Goal: Task Accomplishment & Management: Use online tool/utility

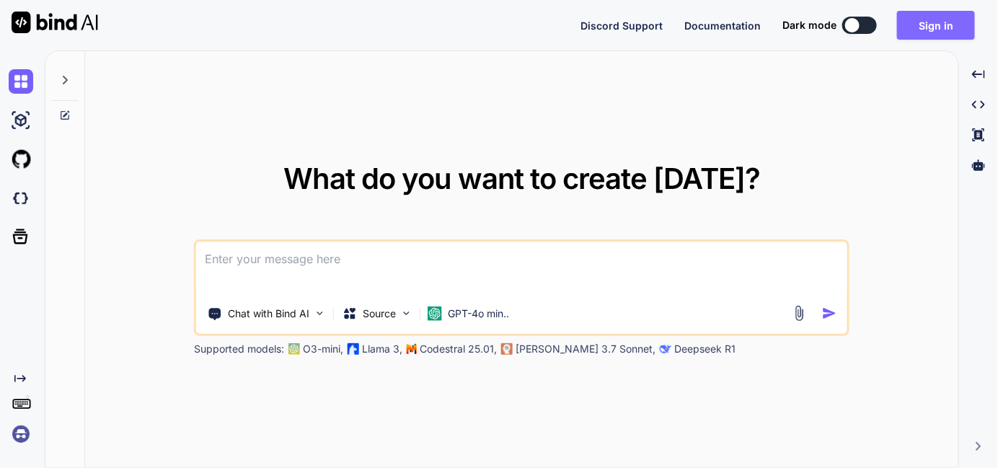
click at [948, 25] on button "Sign in" at bounding box center [936, 25] width 78 height 29
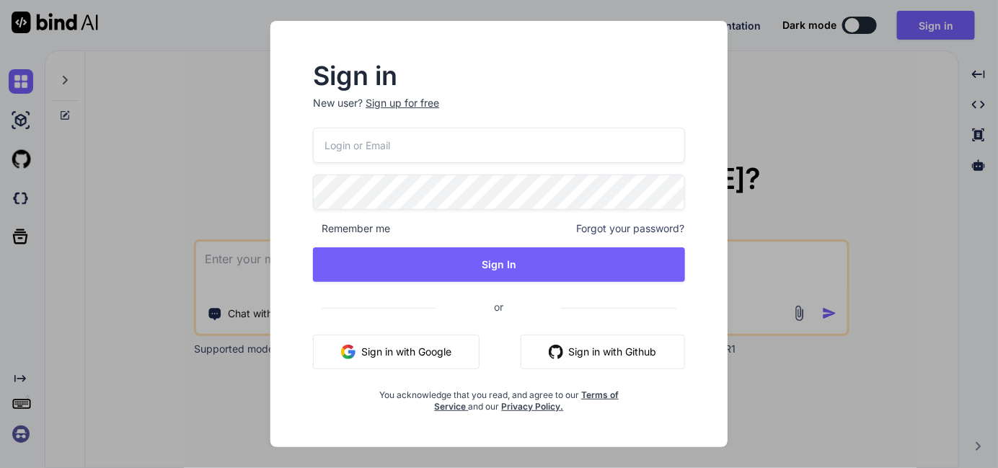
click at [400, 356] on button "Sign in with Google" at bounding box center [396, 352] width 167 height 35
click at [372, 345] on button "Sign in with Google" at bounding box center [396, 352] width 167 height 35
click at [816, 175] on div "Sign in New user? Sign up for free Remember me Forgot your password? Sign In or…" at bounding box center [499, 234] width 998 height 468
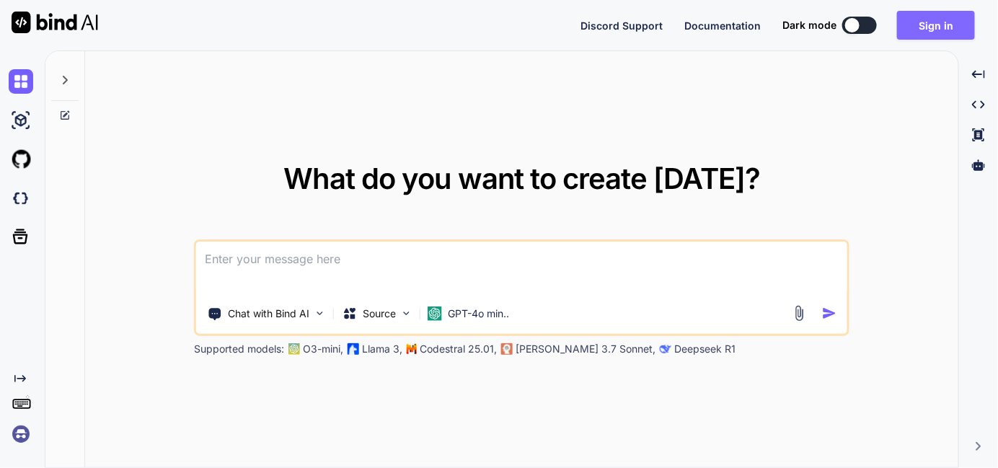
click at [956, 26] on button "Sign in" at bounding box center [936, 25] width 78 height 29
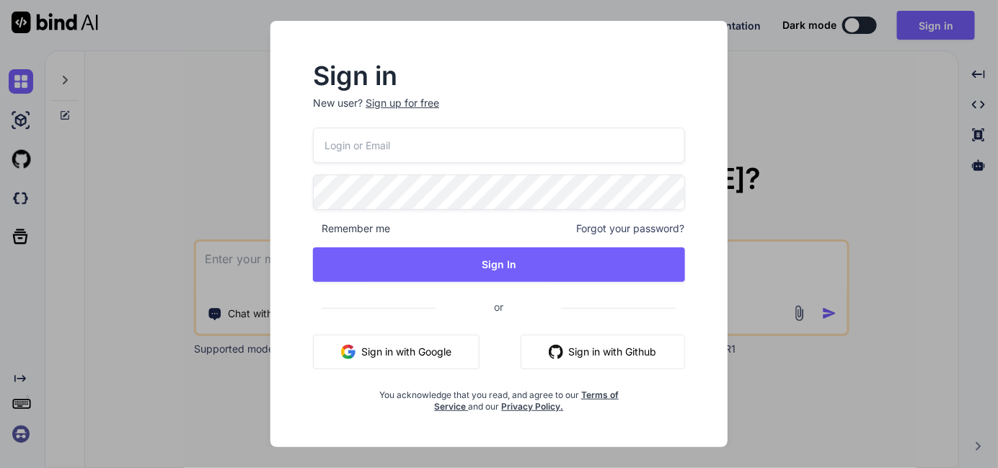
click at [368, 350] on button "Sign in with Google" at bounding box center [396, 352] width 167 height 35
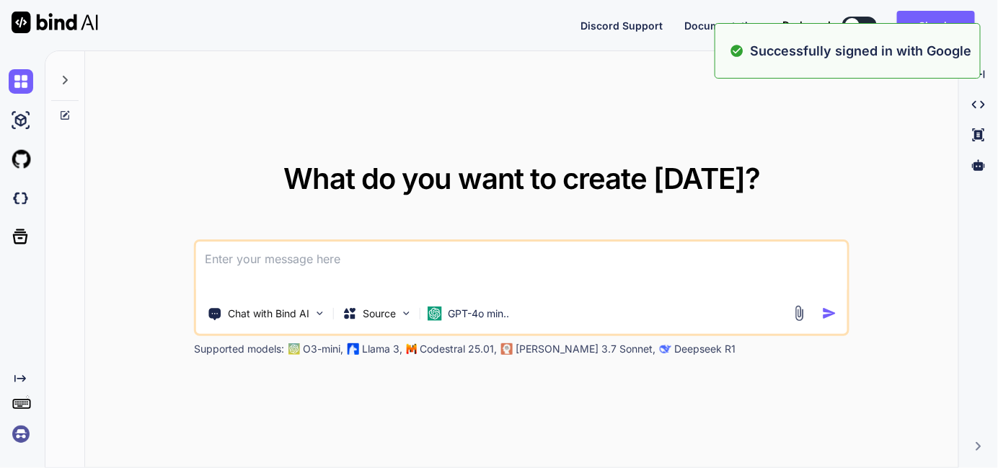
click at [588, 93] on div "What do you want to create [DATE]? Chat with Bind AI Source GPT-4o min.. Suppor…" at bounding box center [521, 260] width 873 height 418
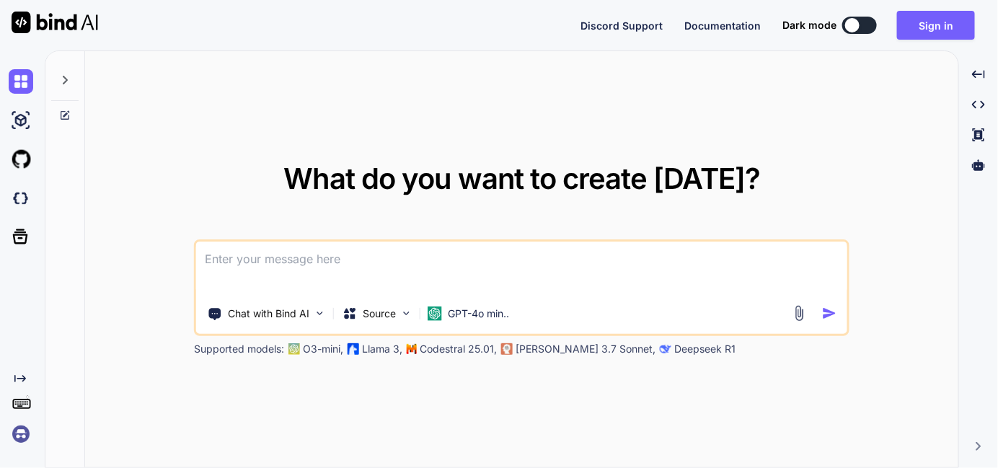
click at [648, 101] on div "What do you want to create [DATE]? Chat with Bind AI Source GPT-4o min.. Suppor…" at bounding box center [521, 260] width 873 height 418
click at [403, 270] on textarea at bounding box center [521, 268] width 650 height 53
paste textarea
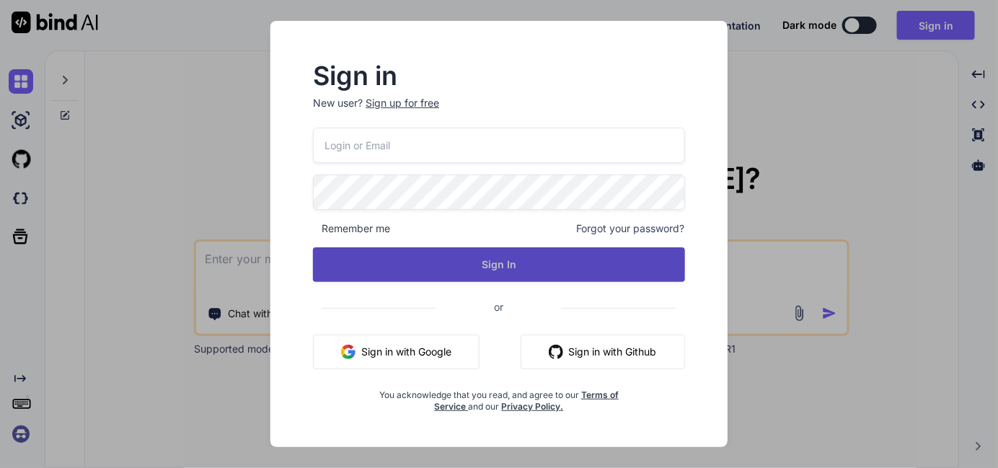
click at [407, 266] on button "Sign In" at bounding box center [499, 264] width 372 height 35
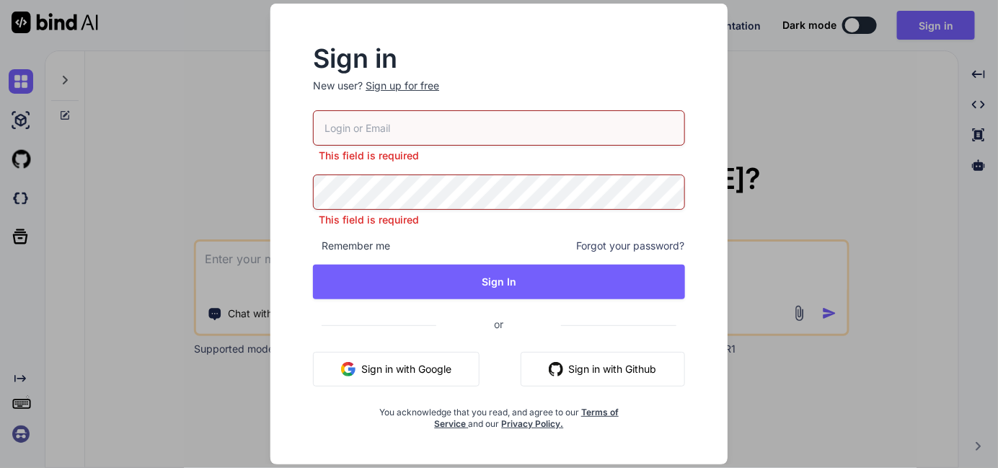
click at [431, 132] on input "email" at bounding box center [499, 127] width 372 height 35
type input "p74708419@gmail.com"
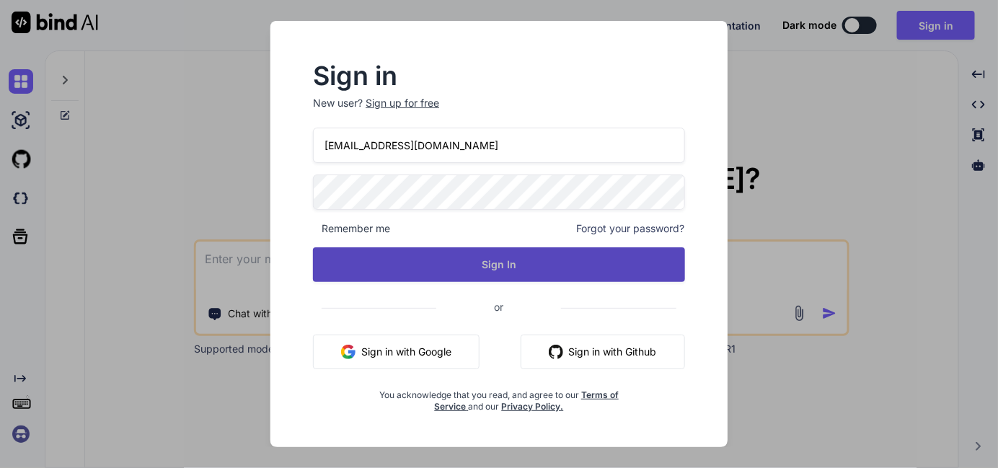
click at [431, 265] on button "Sign In" at bounding box center [499, 264] width 372 height 35
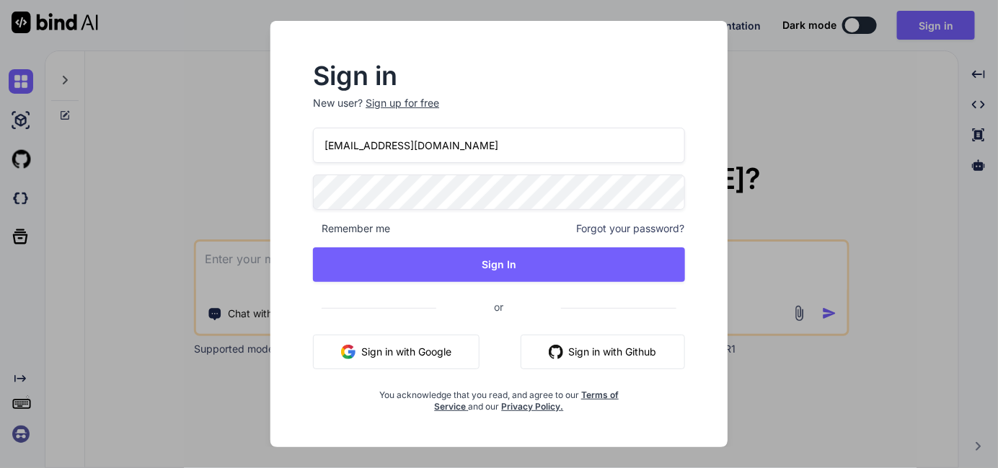
click at [881, 156] on div "Sign in New user? Sign up for free p74708419@gmail.com Remember me Forgot your …" at bounding box center [499, 234] width 998 height 468
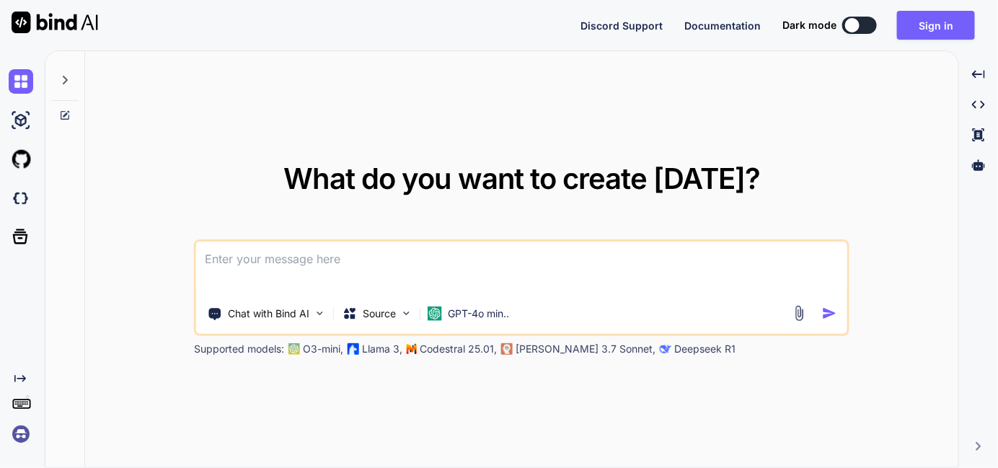
click at [542, 277] on textarea at bounding box center [521, 268] width 650 height 53
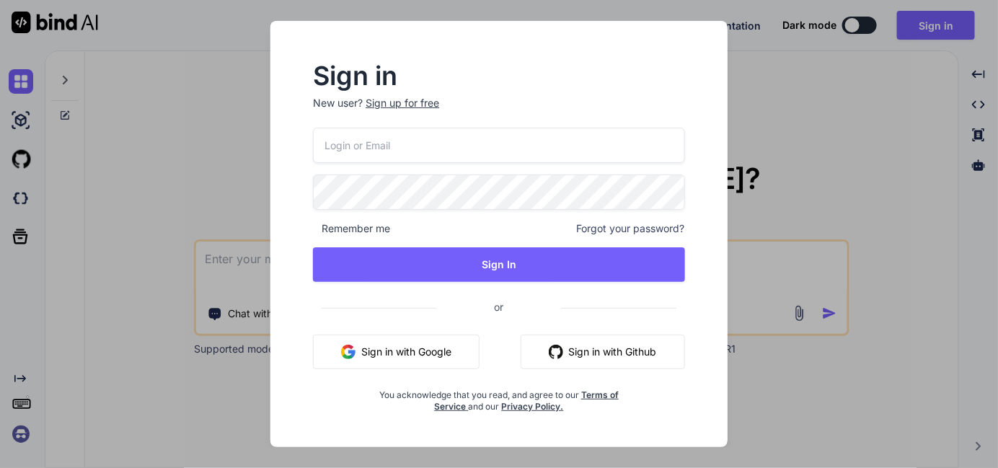
click at [145, 224] on div "Sign in New user? Sign up for free Remember me Forgot your password? Sign In or…" at bounding box center [499, 234] width 998 height 468
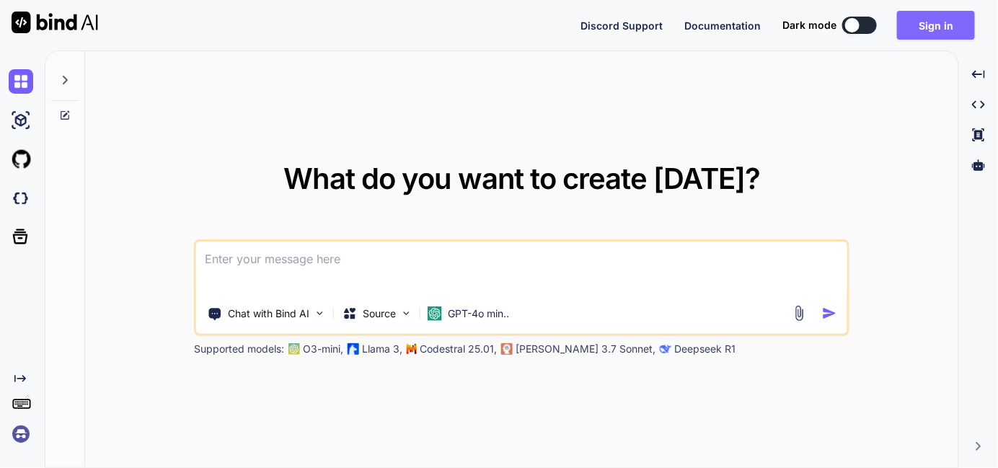
click at [915, 22] on button "Sign in" at bounding box center [936, 25] width 78 height 29
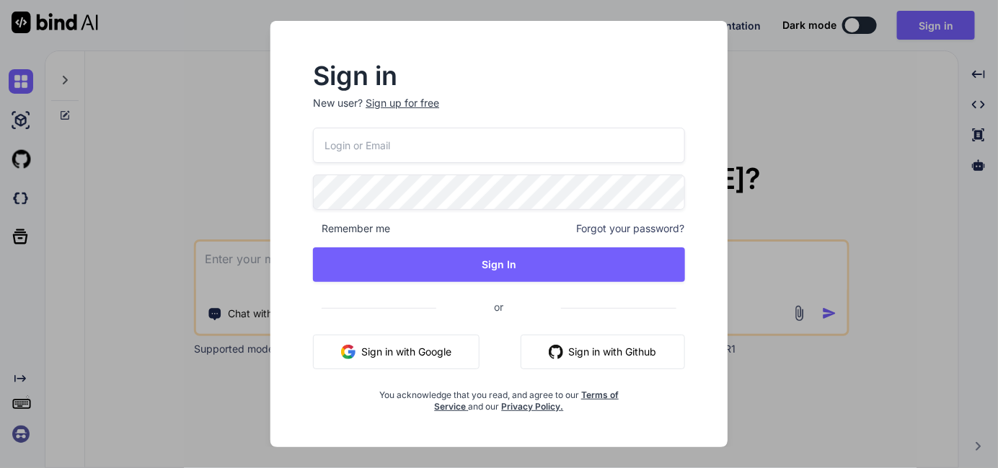
click at [416, 335] on button "Sign in with Google" at bounding box center [396, 352] width 167 height 35
click at [603, 349] on button "Sign in with Github" at bounding box center [603, 352] width 164 height 35
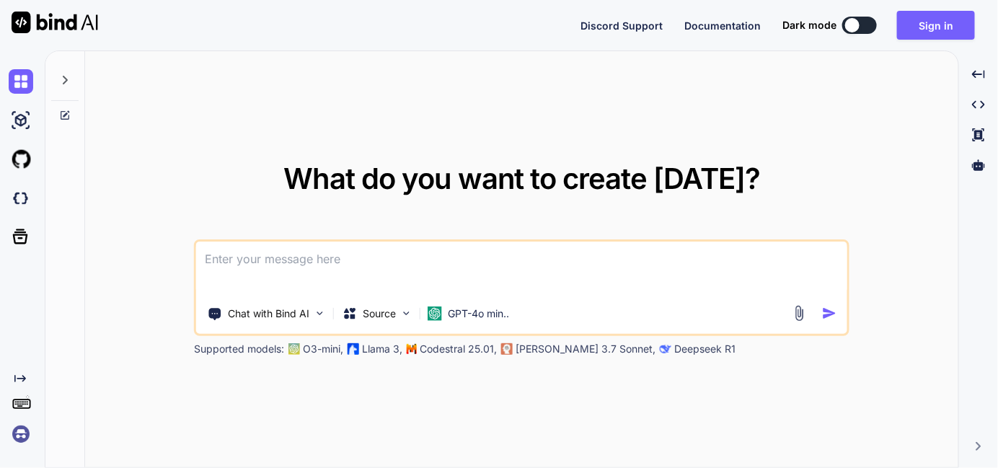
click at [503, 107] on div "What do you want to create [DATE]? Chat with Bind AI Source GPT-4o min.. Suppor…" at bounding box center [521, 260] width 873 height 418
